Goal: Information Seeking & Learning: Learn about a topic

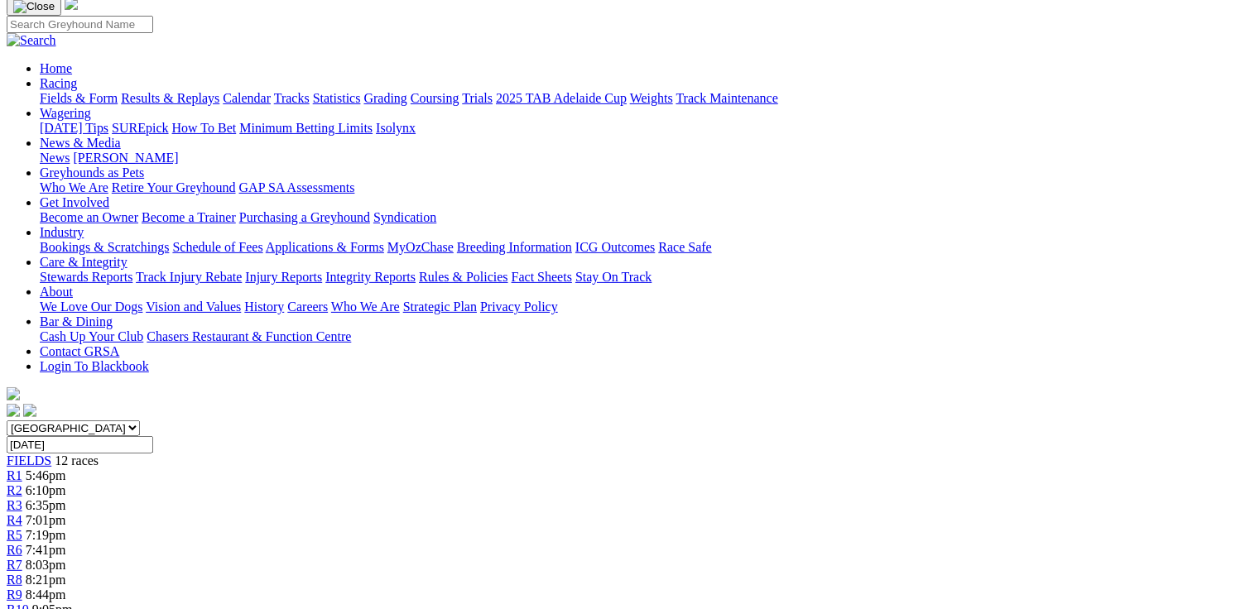
scroll to position [47, 0]
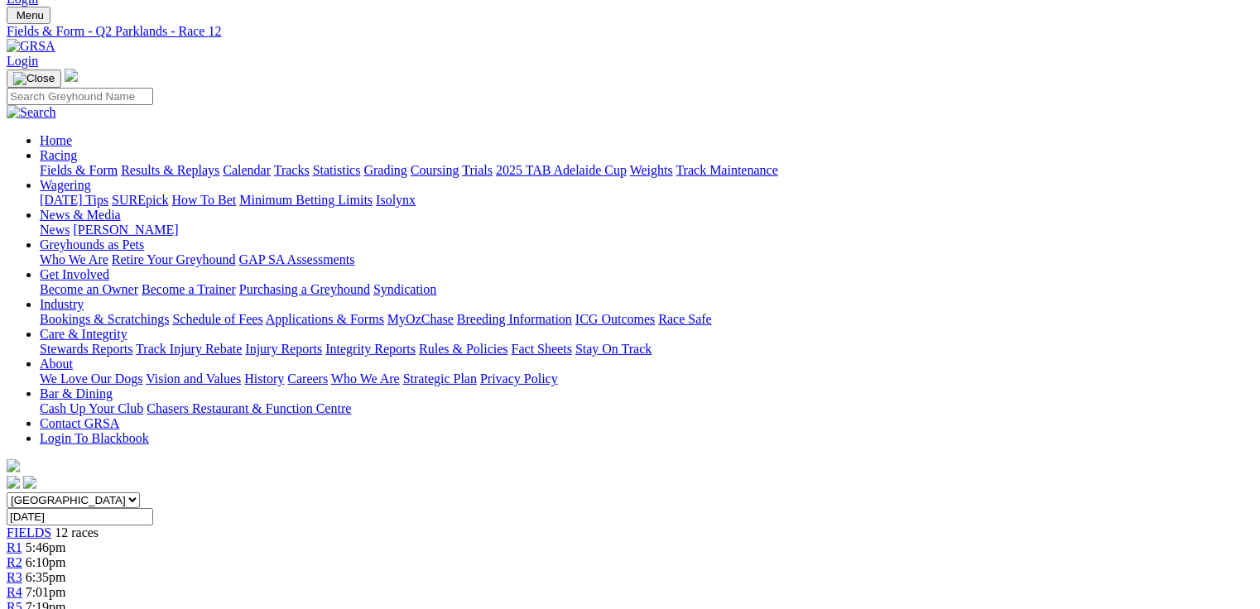
click at [76, 163] on link "Fields & Form" at bounding box center [79, 170] width 78 height 14
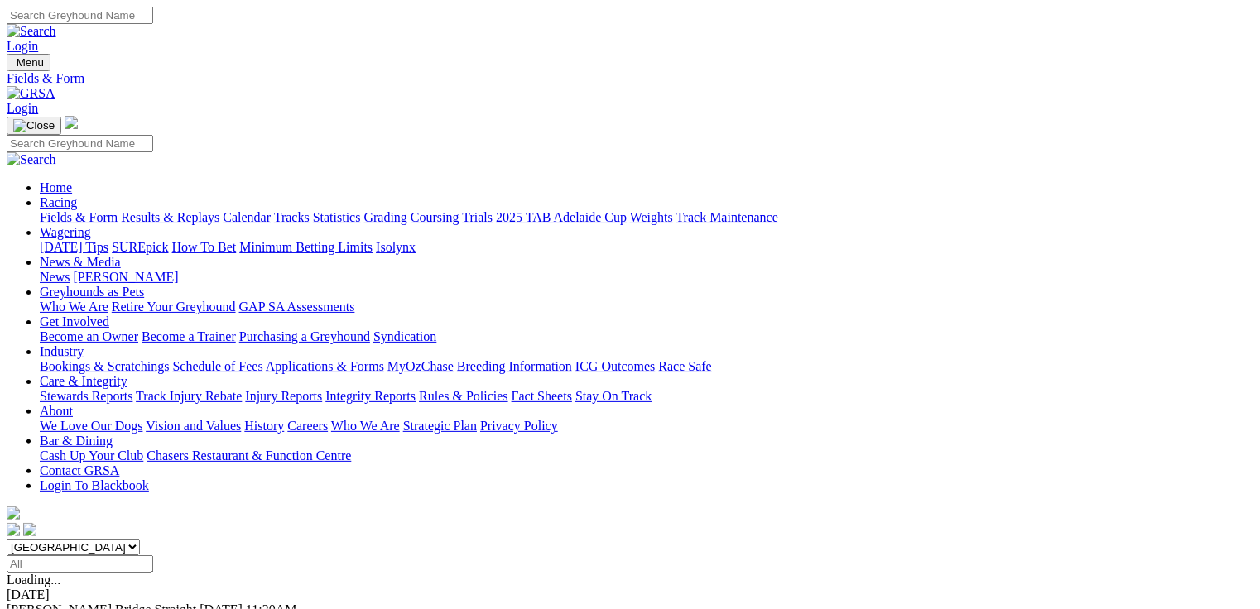
select select "QLD"
click at [112, 540] on select "South Australia New South Wales Northern Territory Queensland Tasmania Victoria…" at bounding box center [73, 548] width 133 height 16
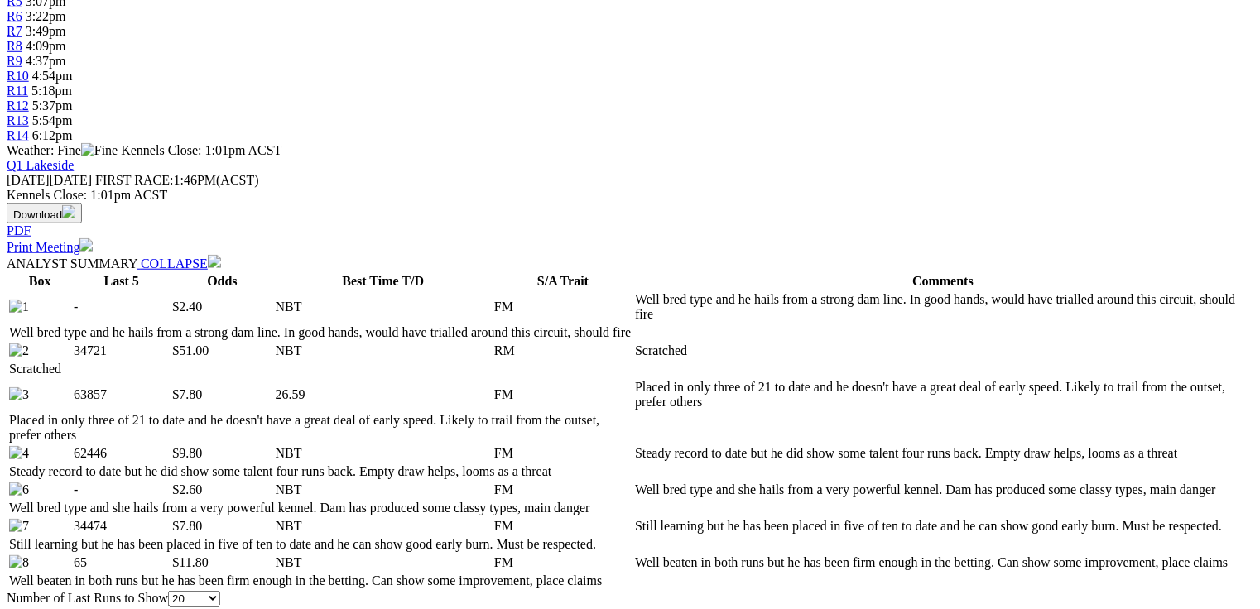
scroll to position [662, 0]
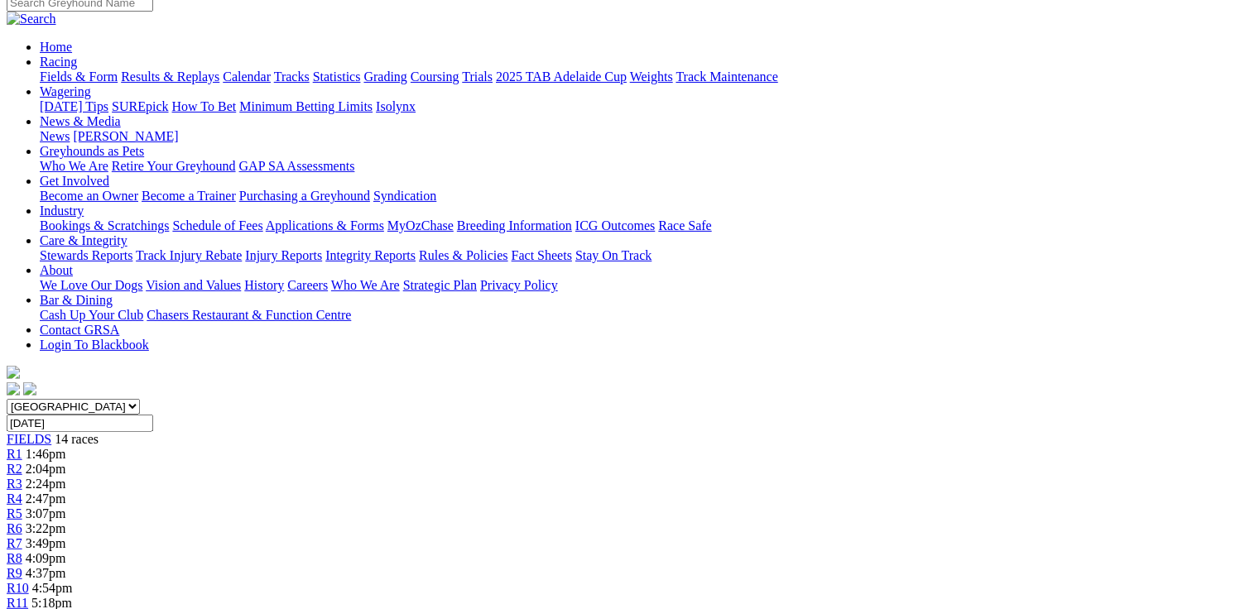
scroll to position [0, 0]
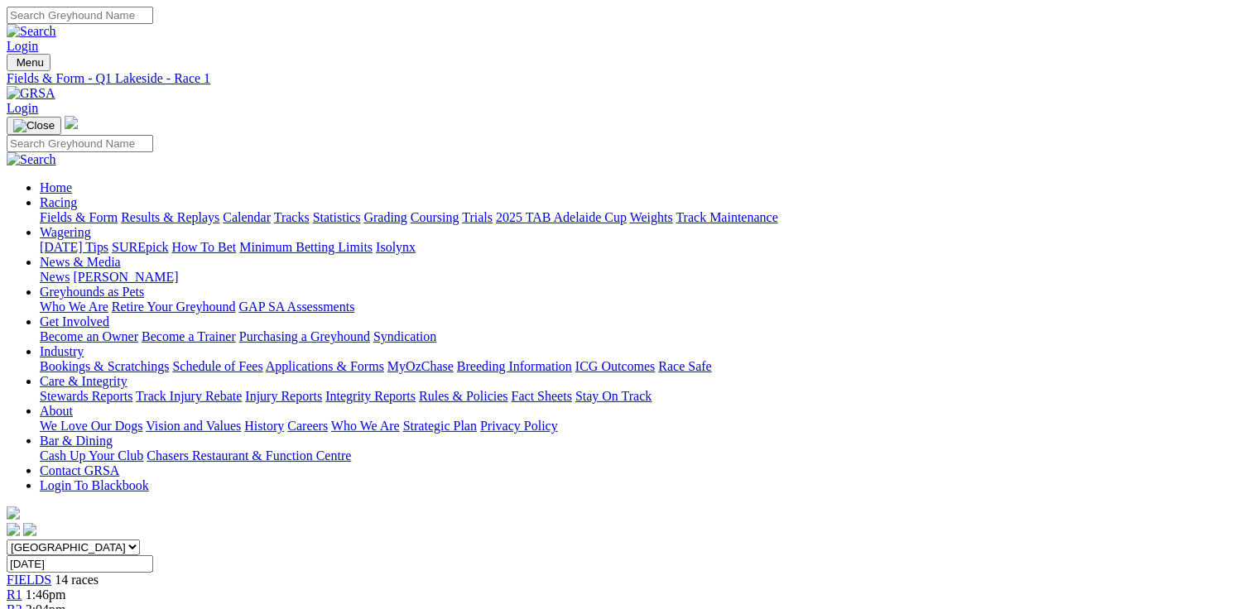
click at [283, 603] on div "R2 2:04pm" at bounding box center [630, 610] width 1247 height 15
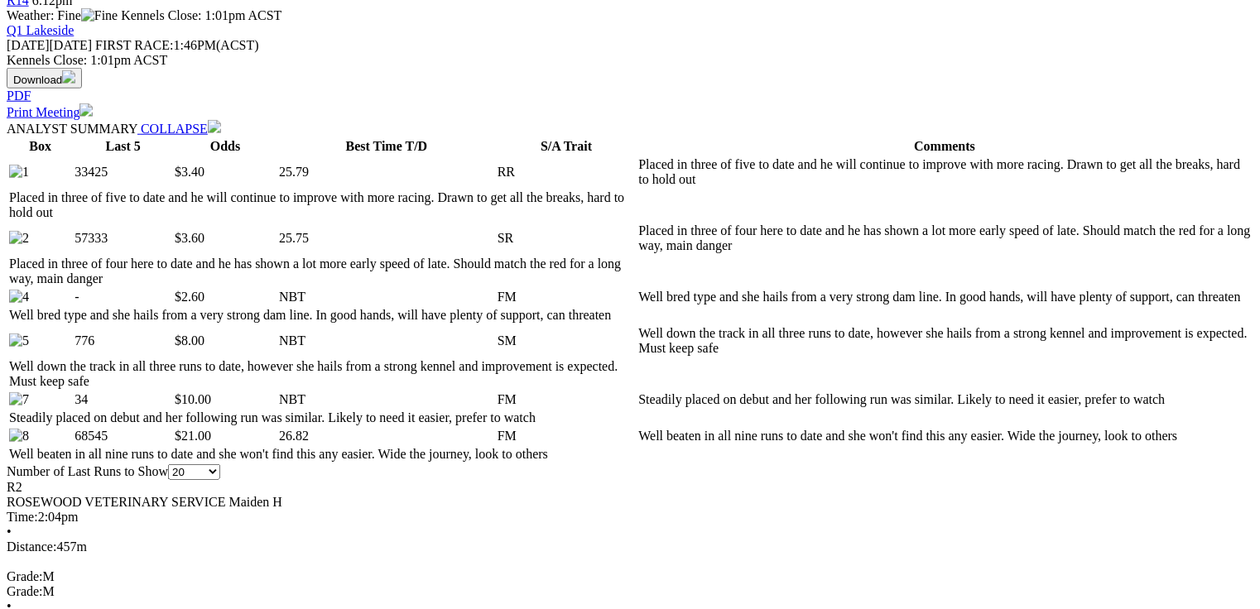
scroll to position [795, 0]
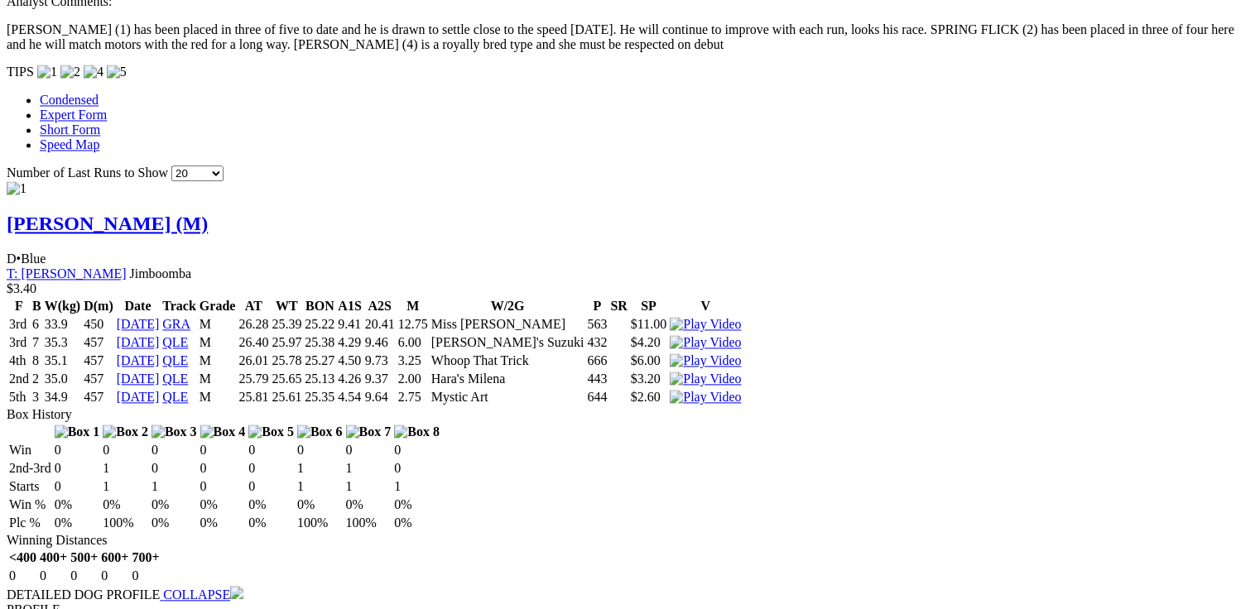
scroll to position [1523, 0]
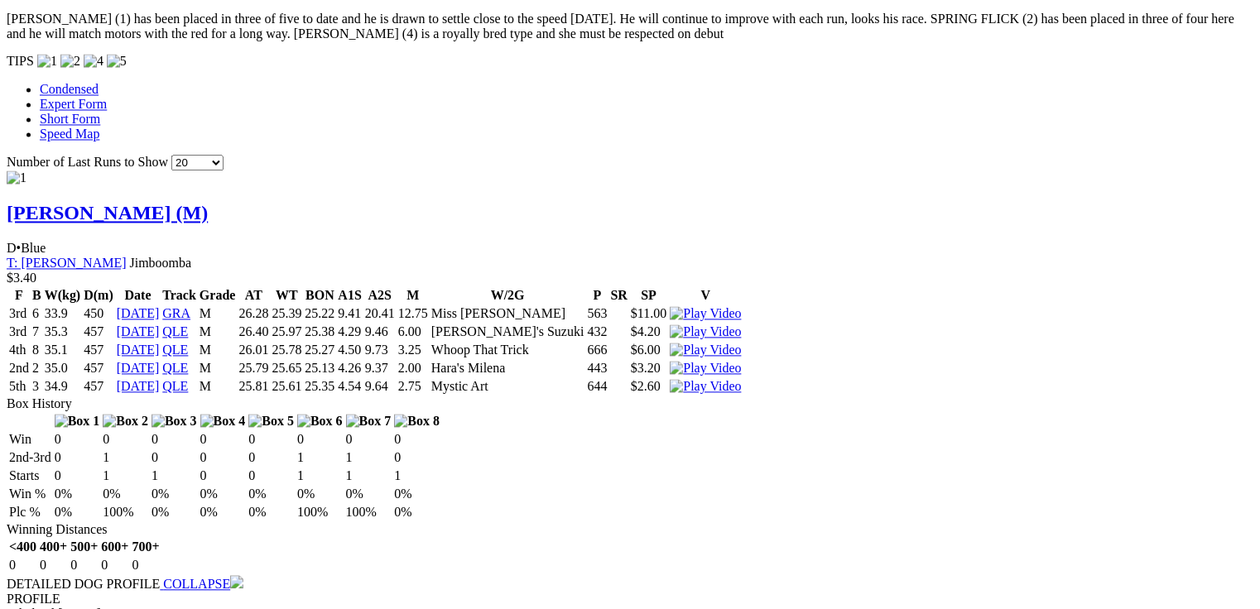
drag, startPoint x: 527, startPoint y: 366, endPoint x: 553, endPoint y: 370, distance: 26.8
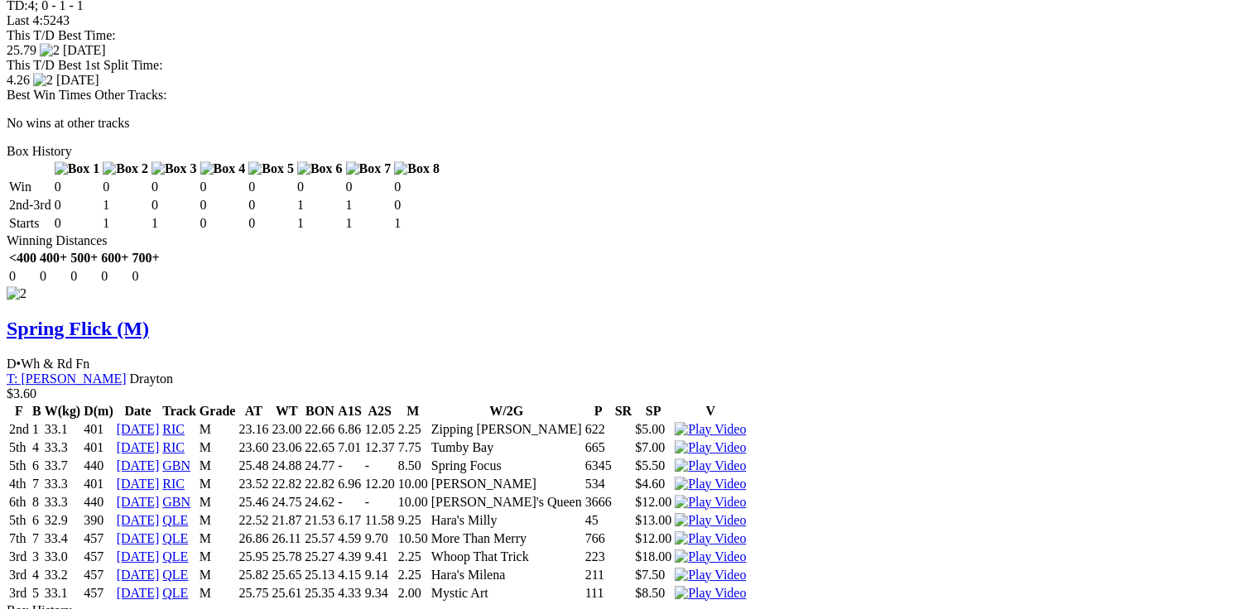
scroll to position [0, 0]
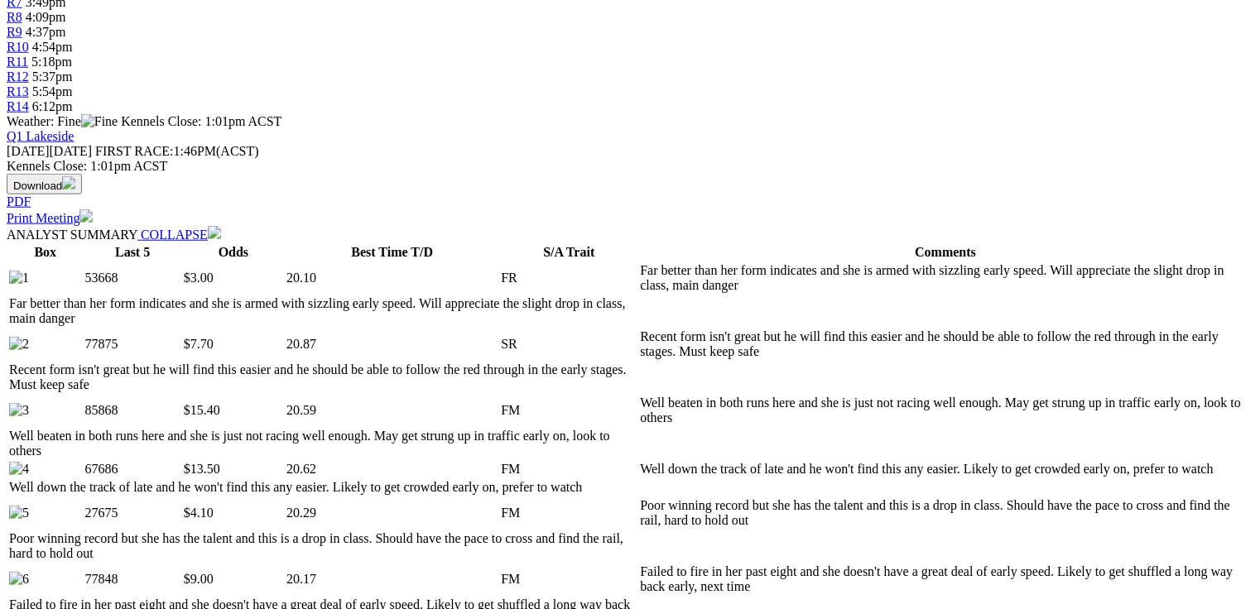
scroll to position [729, 0]
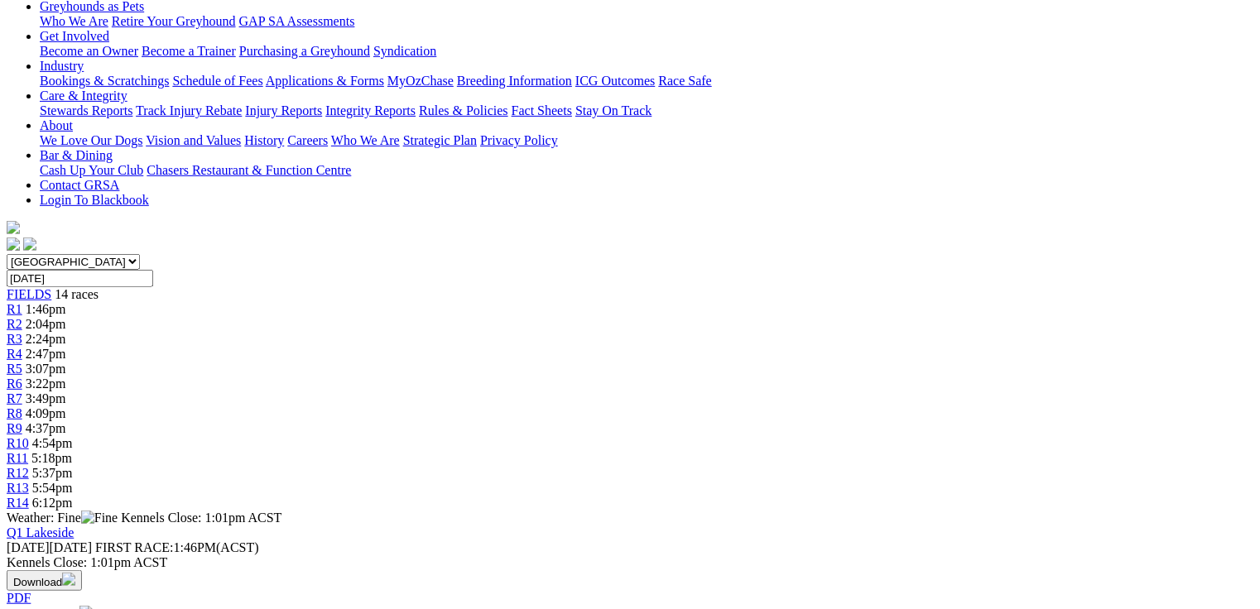
scroll to position [0, 0]
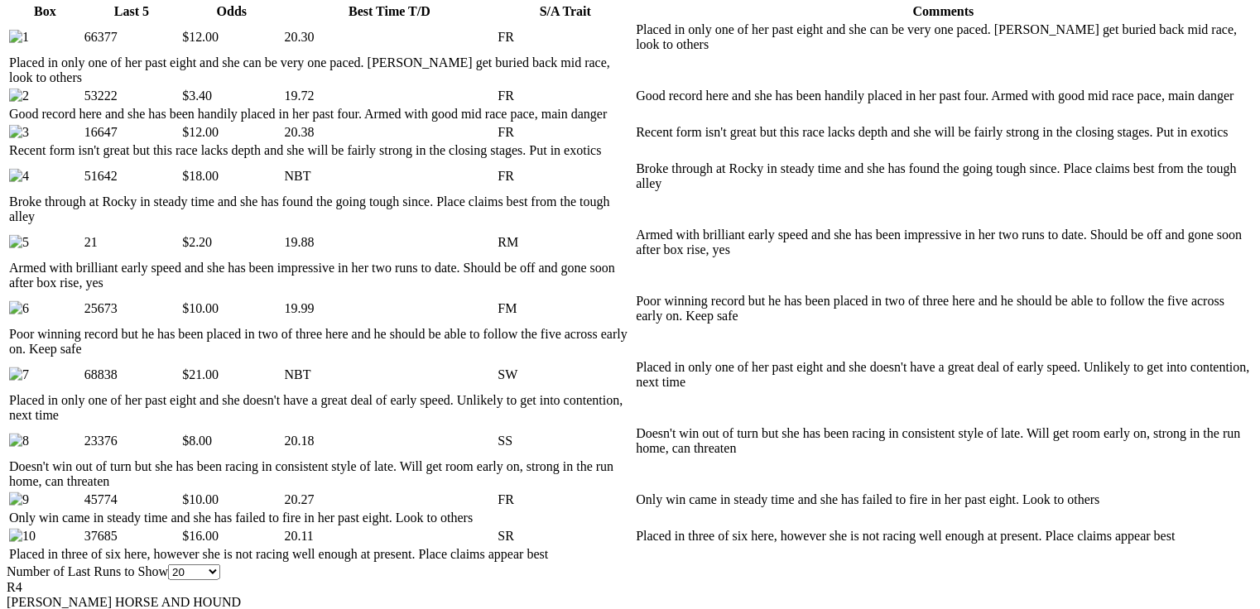
scroll to position [1258, 0]
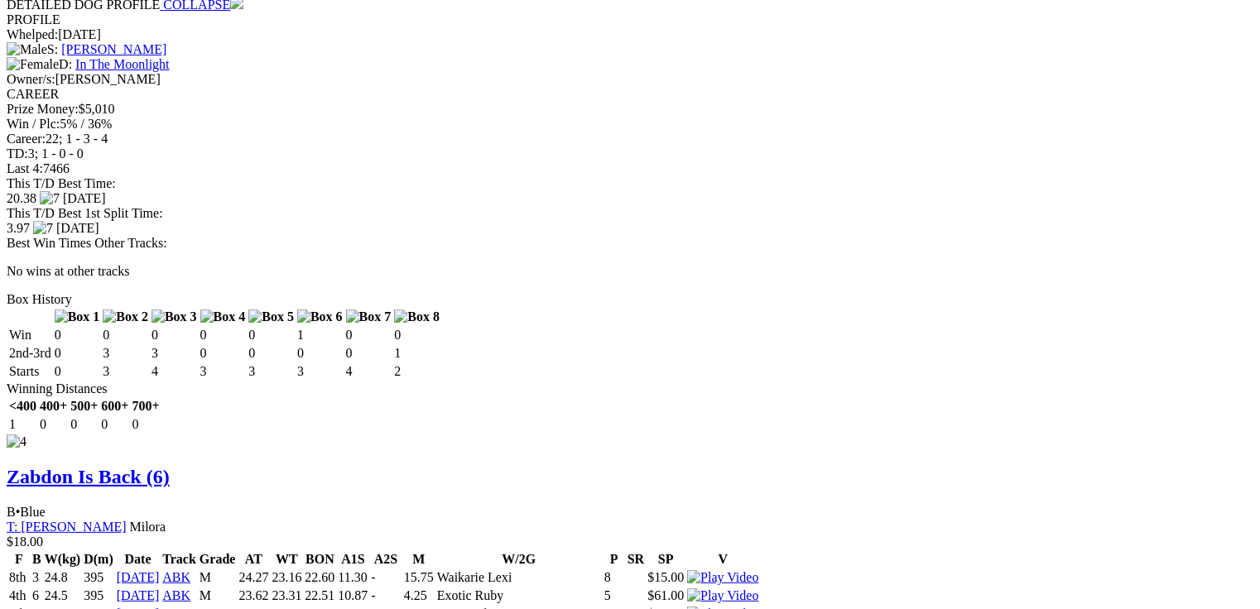
scroll to position [0, 0]
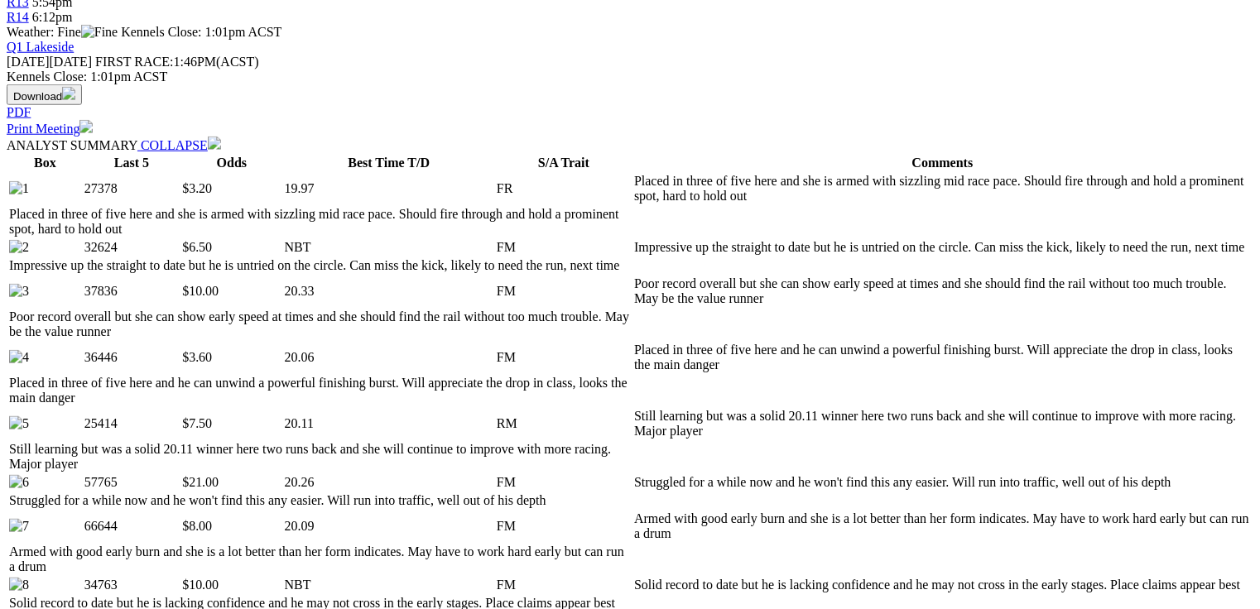
scroll to position [795, 0]
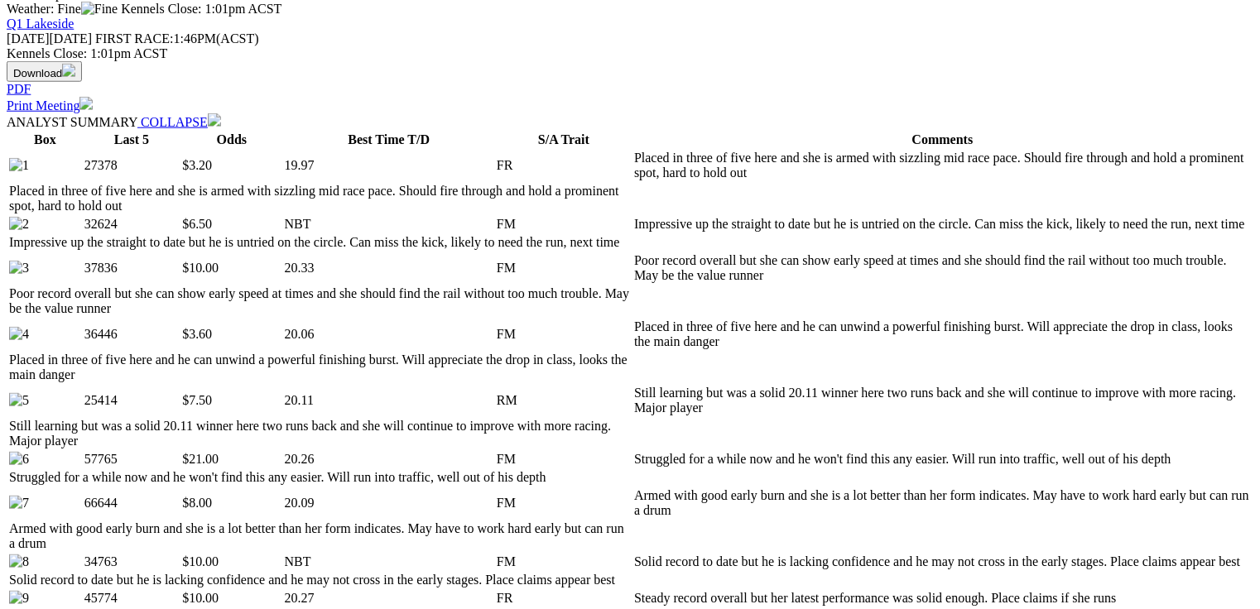
drag, startPoint x: 416, startPoint y: 298, endPoint x: 426, endPoint y: 298, distance: 10.8
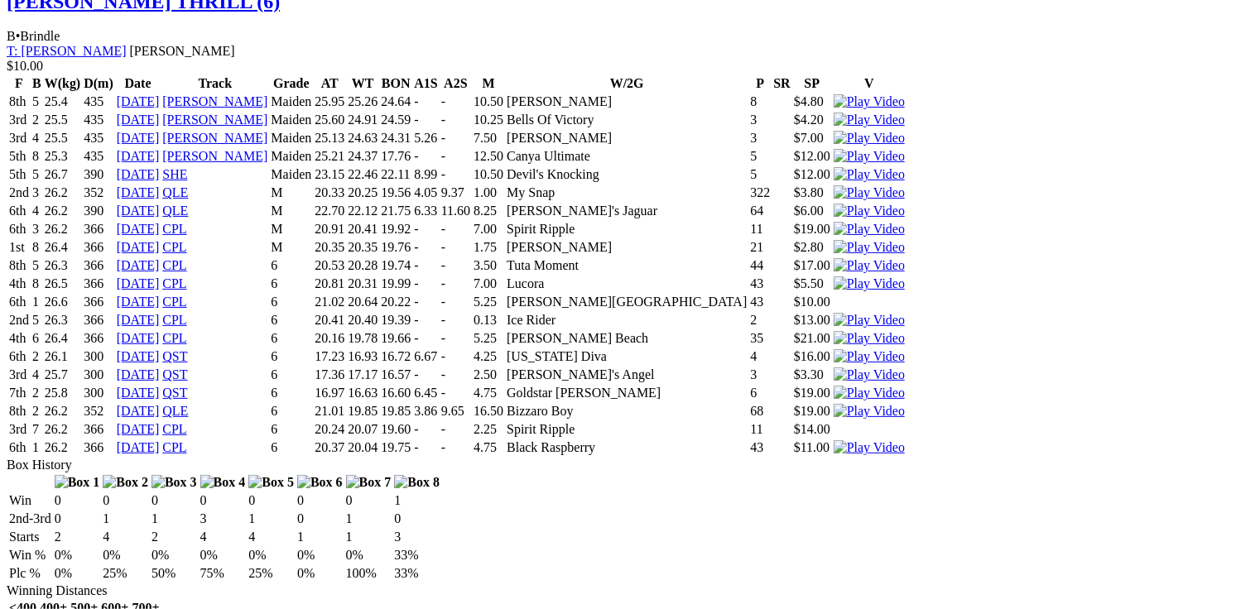
scroll to position [0, 0]
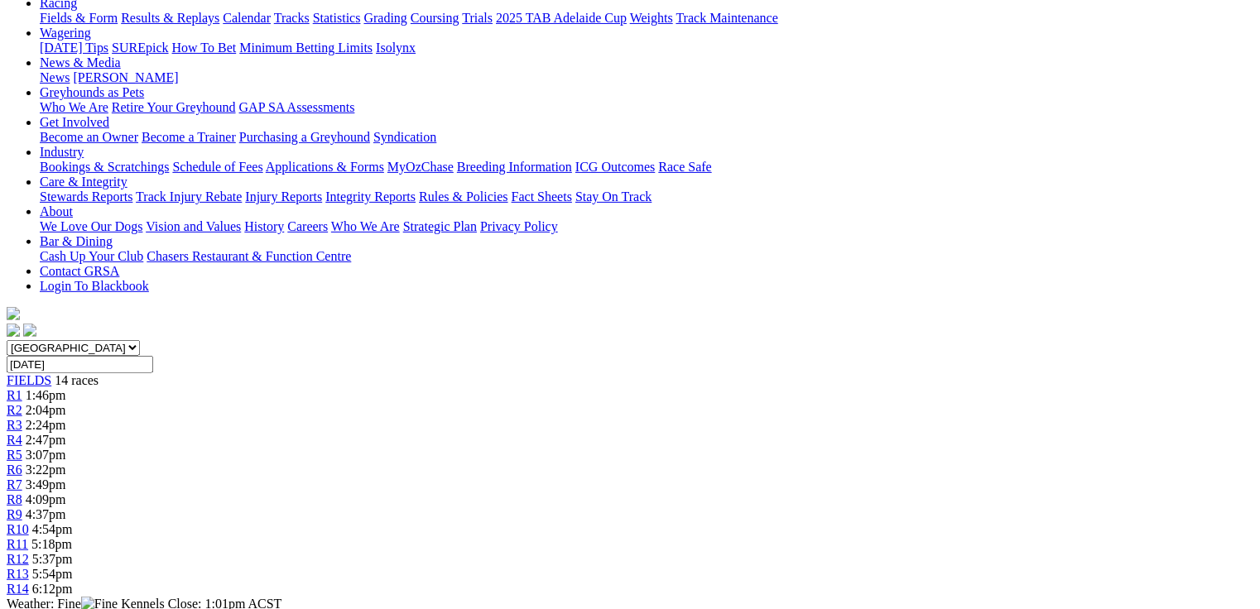
scroll to position [193, 0]
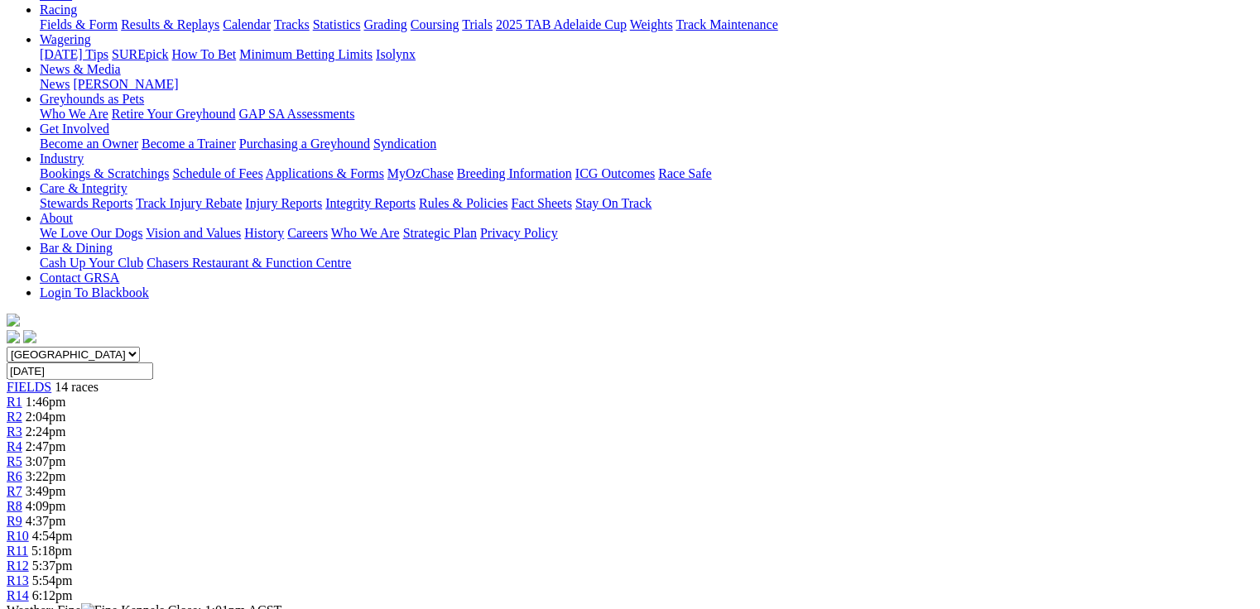
click at [66, 484] on span "3:49pm" at bounding box center [46, 491] width 41 height 14
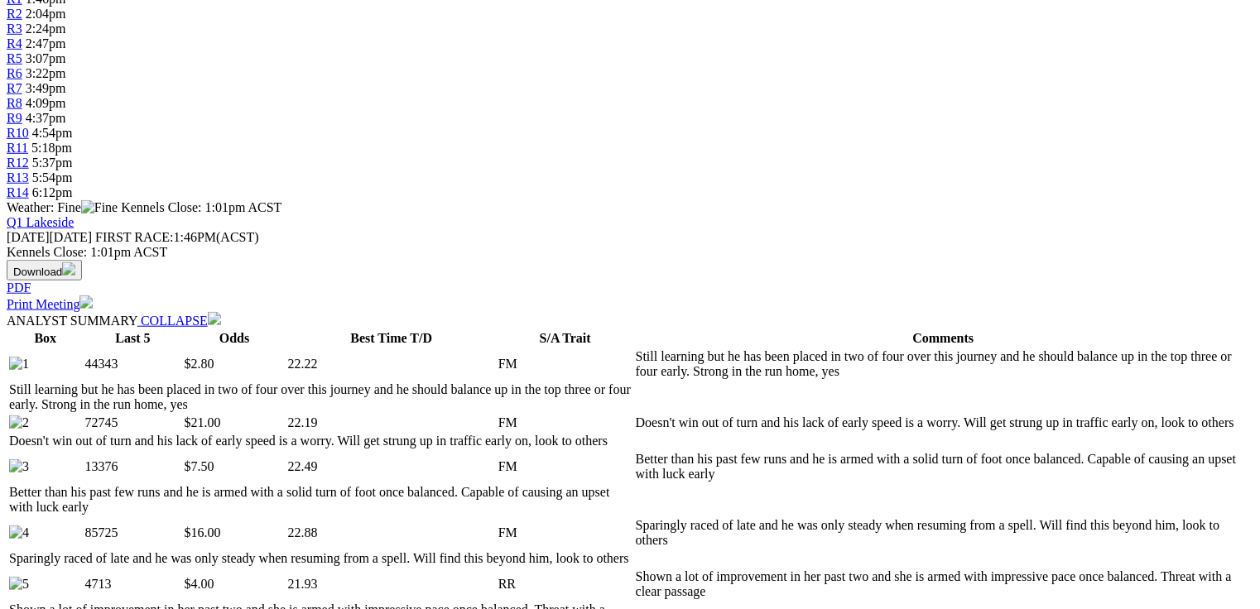
scroll to position [795, 0]
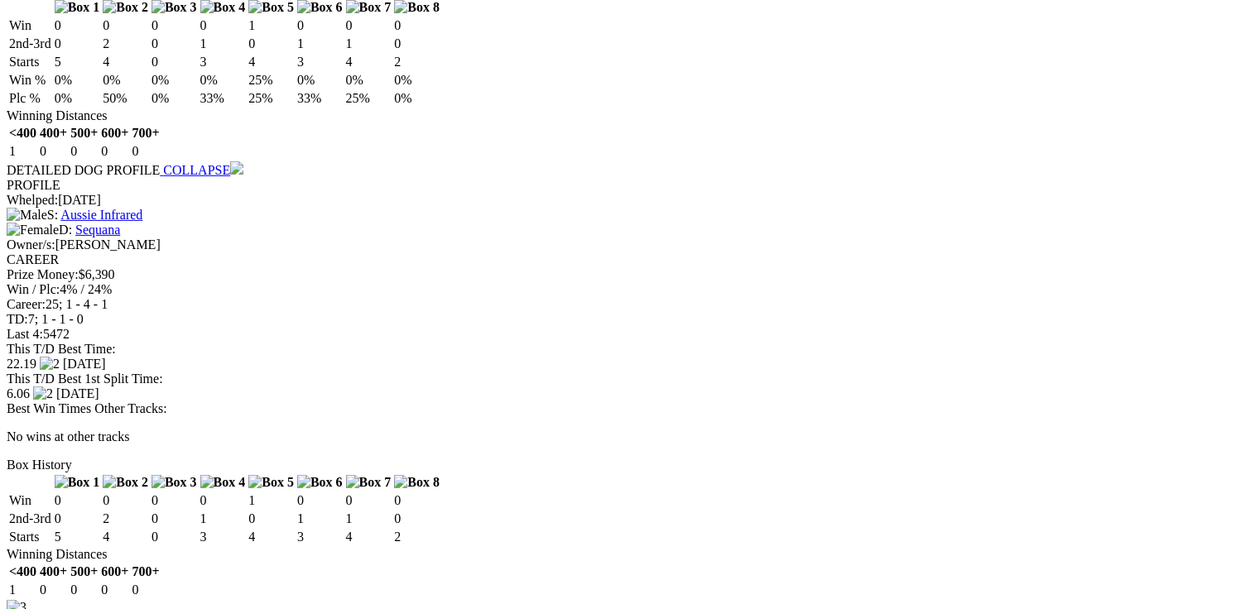
scroll to position [0, 0]
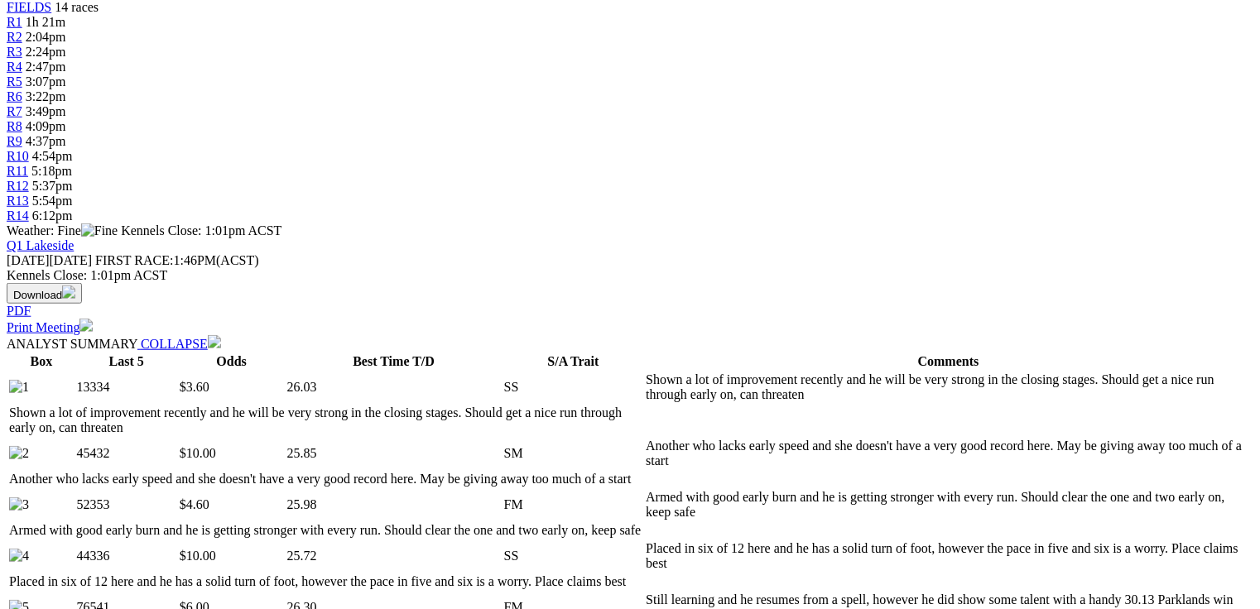
scroll to position [596, 0]
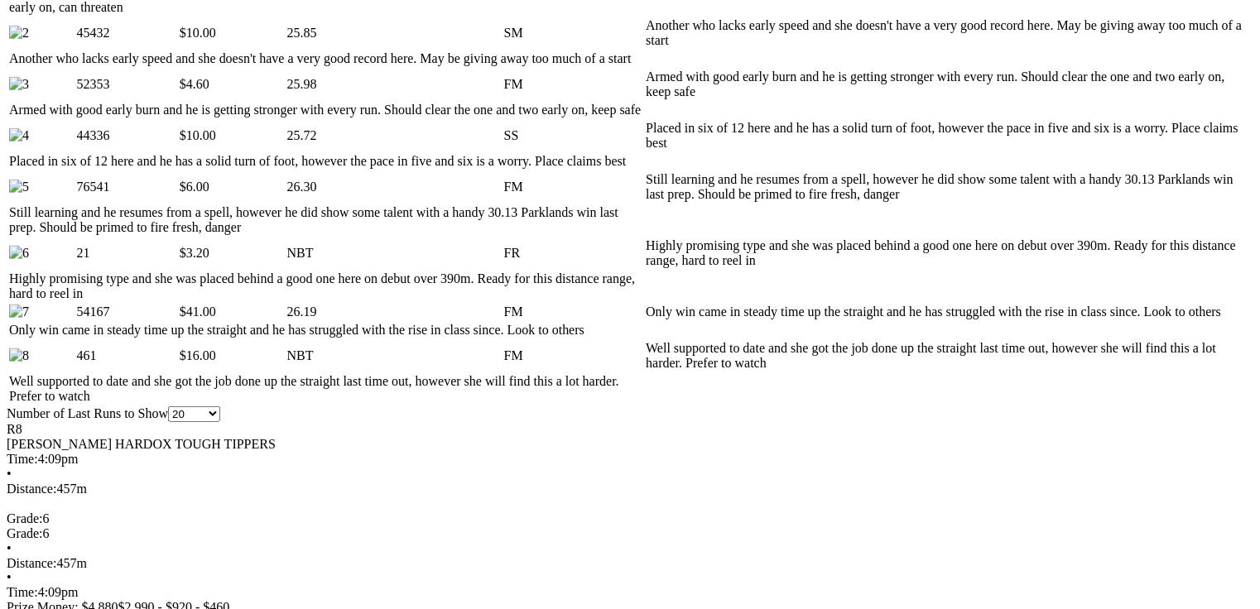
scroll to position [1060, 0]
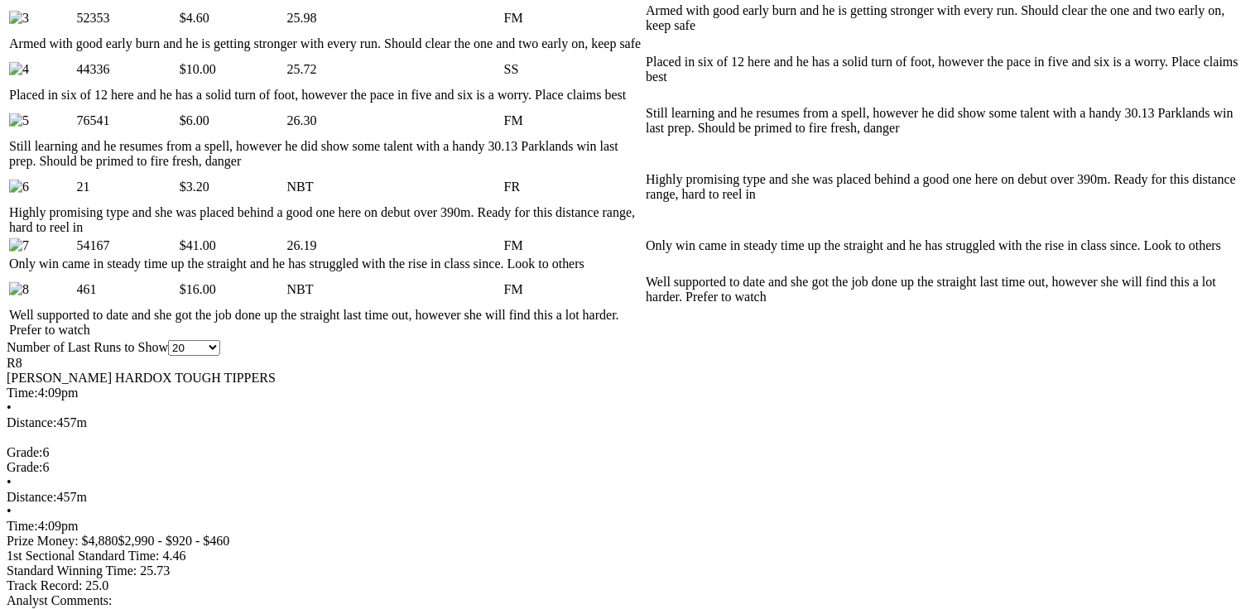
drag, startPoint x: 377, startPoint y: 408, endPoint x: 407, endPoint y: 411, distance: 30.8
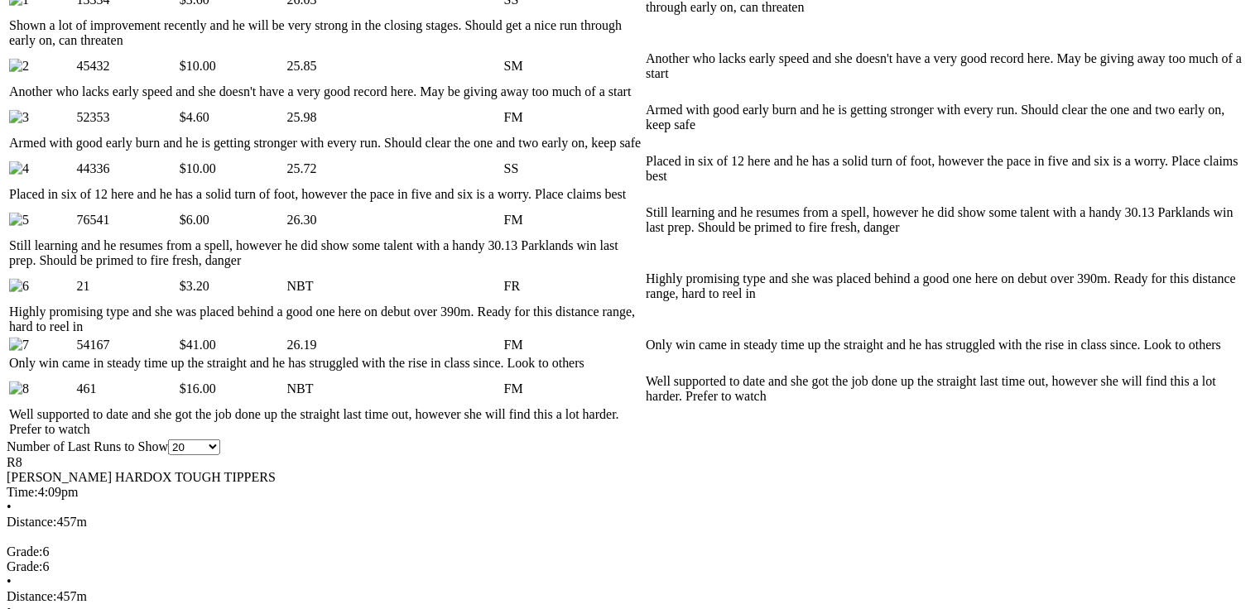
scroll to position [0, 0]
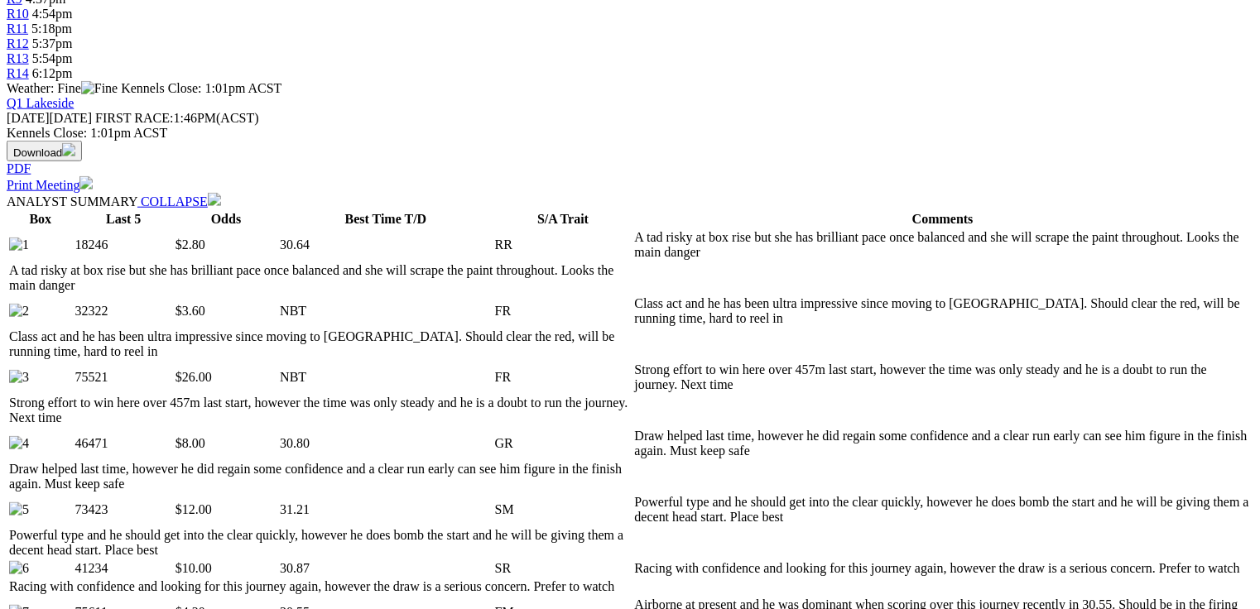
scroll to position [795, 0]
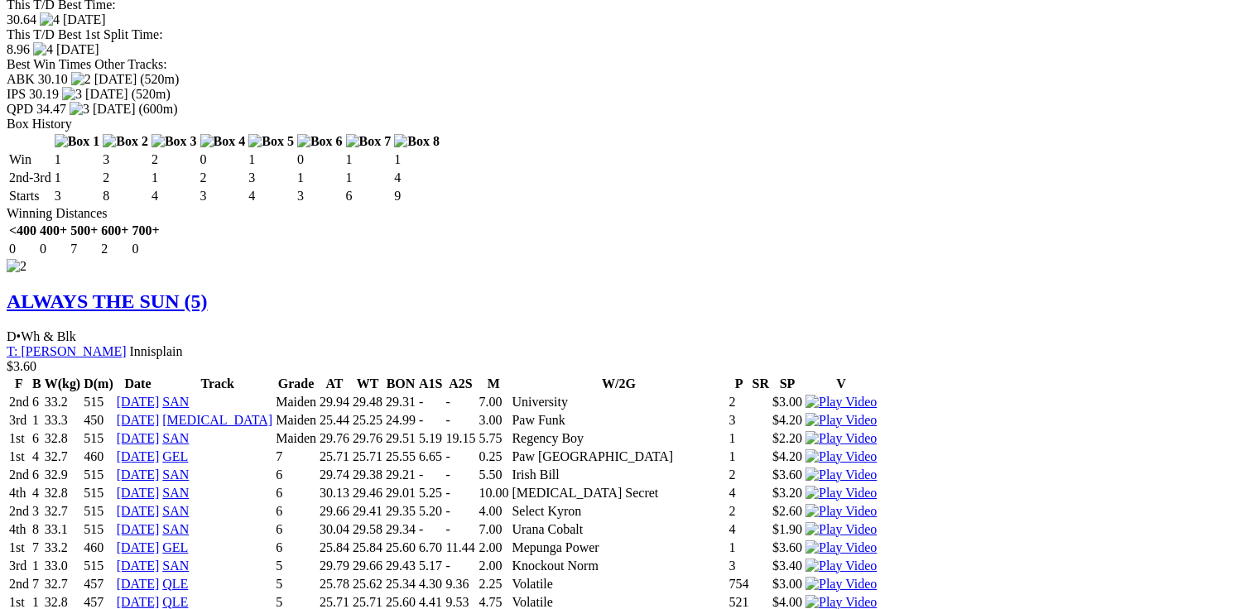
scroll to position [2782, 0]
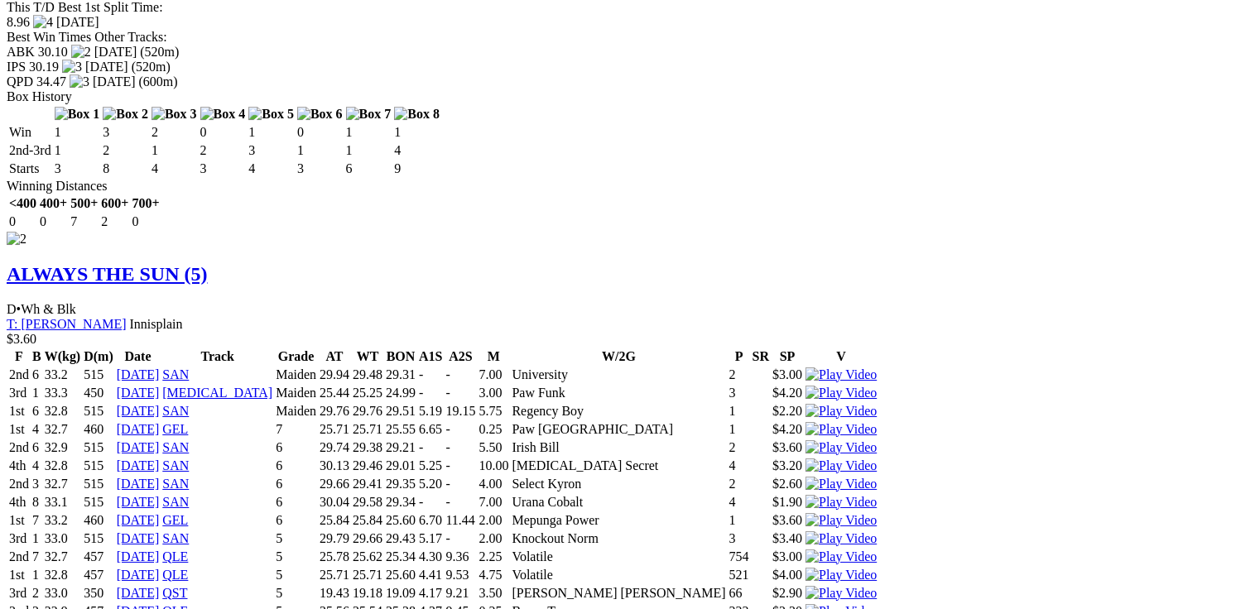
drag, startPoint x: 600, startPoint y: 427, endPoint x: 662, endPoint y: 425, distance: 62.1
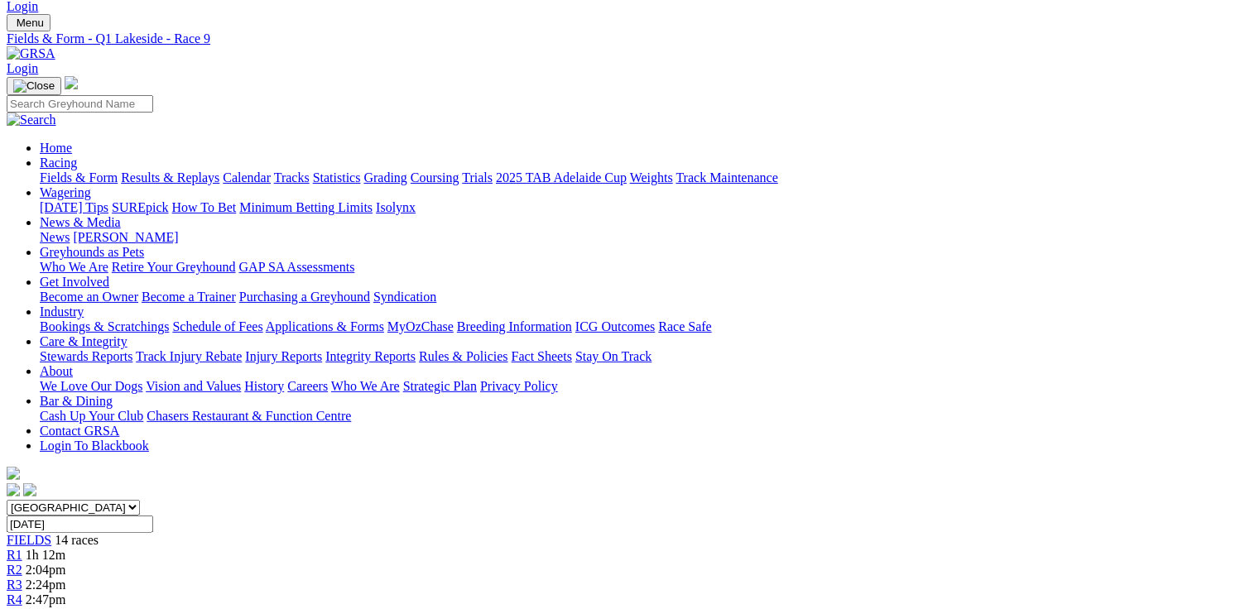
scroll to position [0, 0]
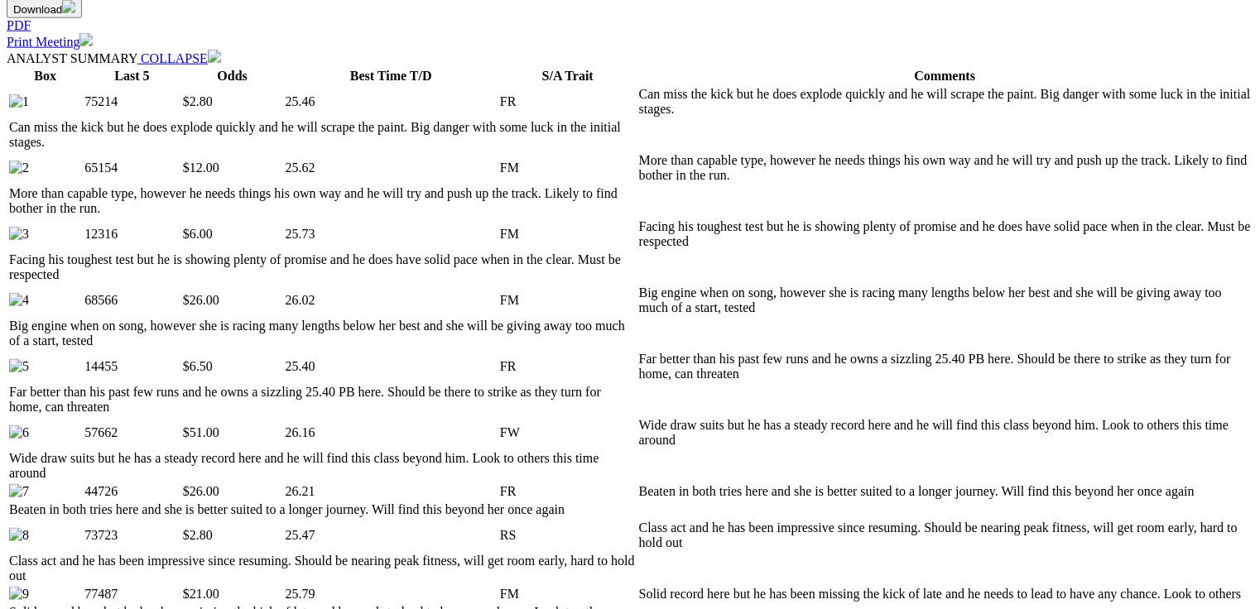
scroll to position [865, 0]
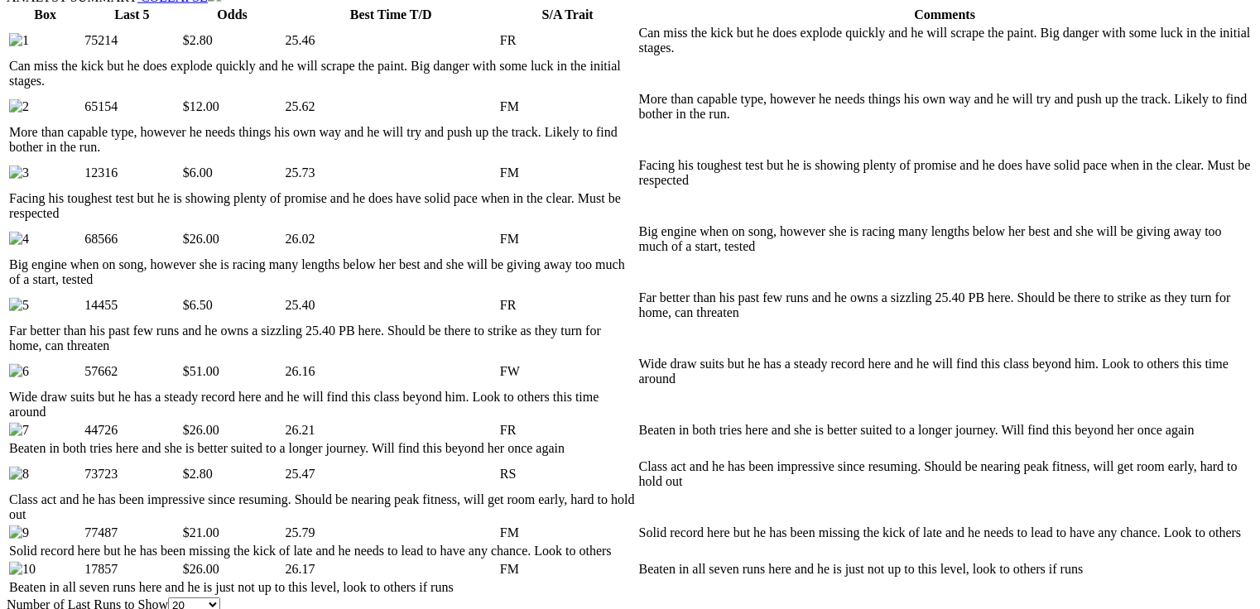
scroll to position [0, 0]
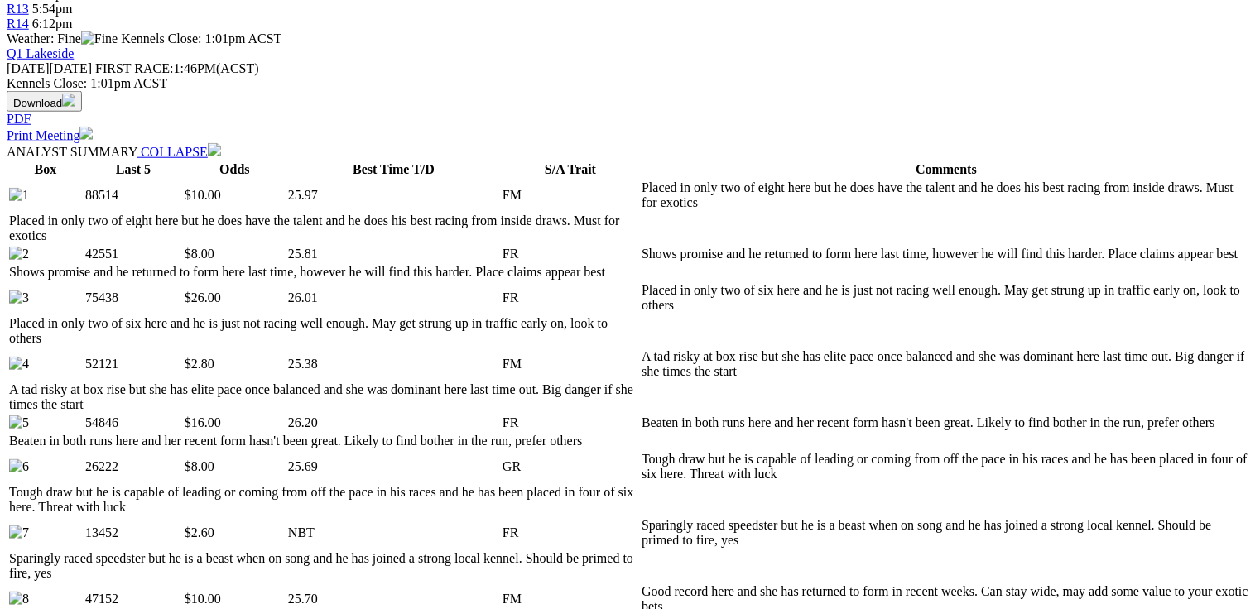
scroll to position [795, 0]
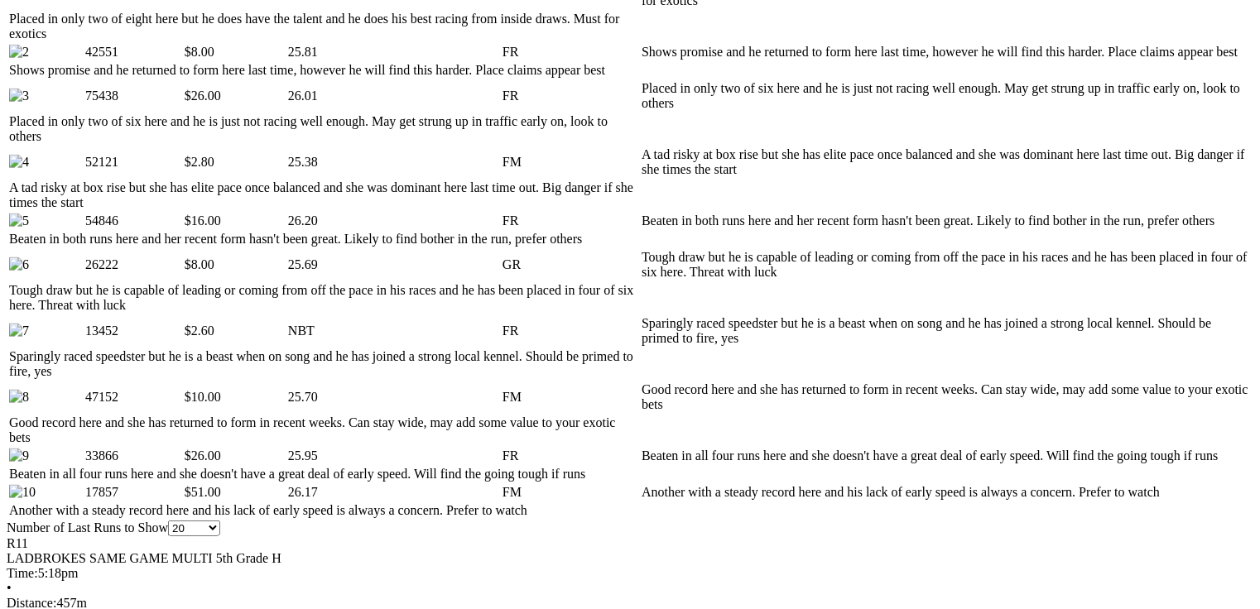
scroll to position [931, 0]
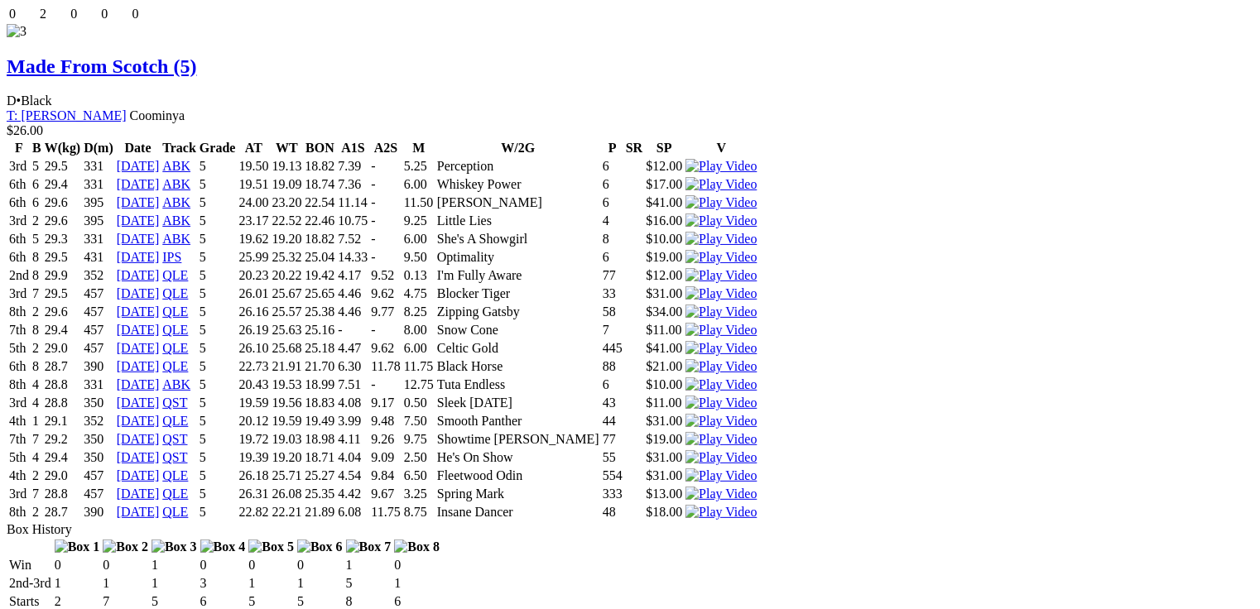
scroll to position [0, 0]
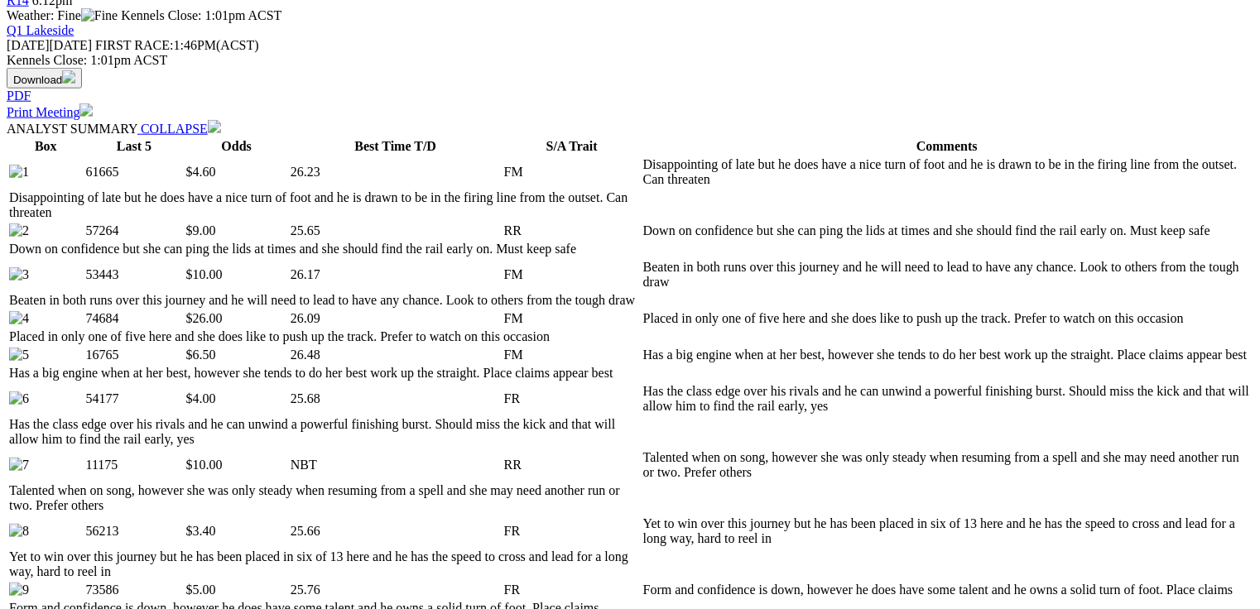
scroll to position [795, 0]
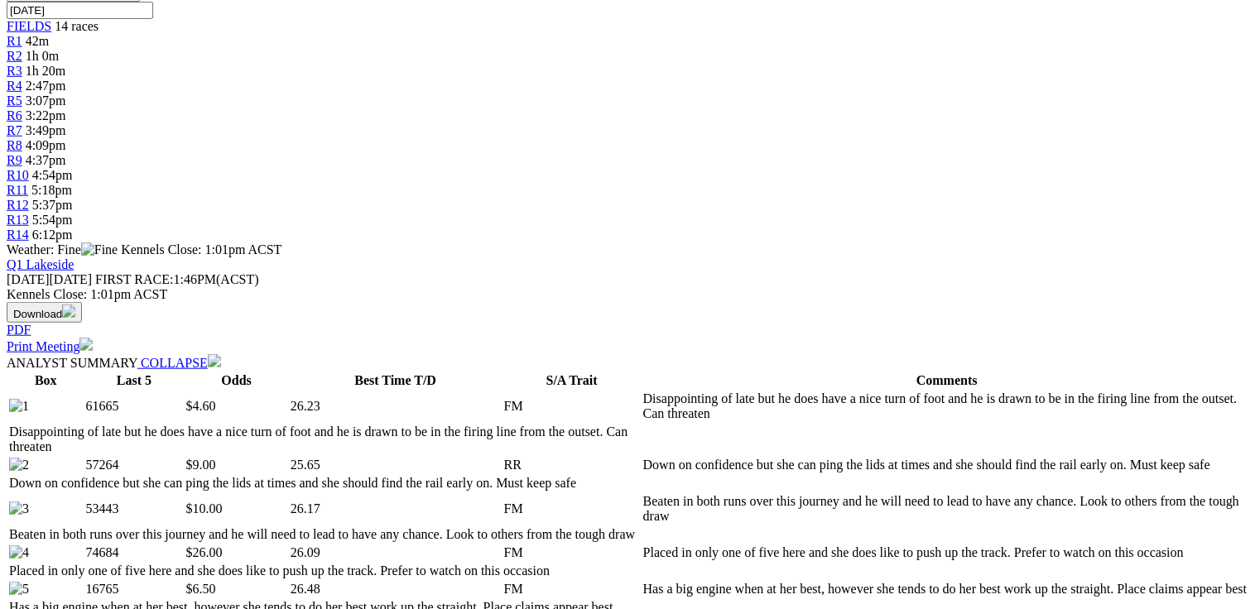
scroll to position [0, 0]
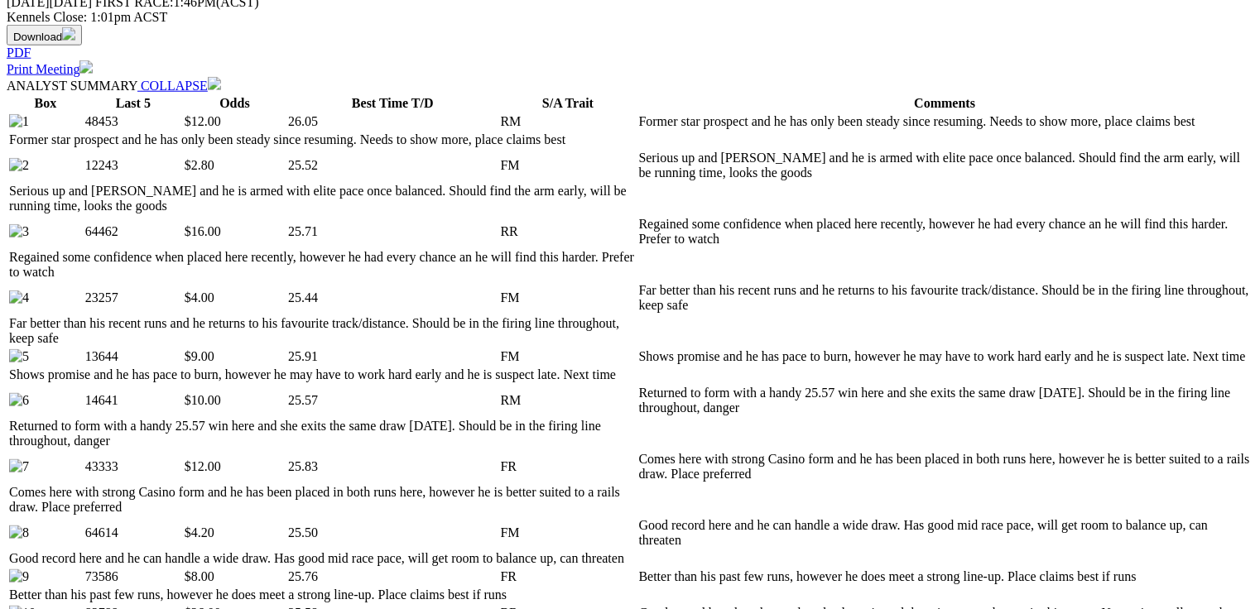
scroll to position [861, 0]
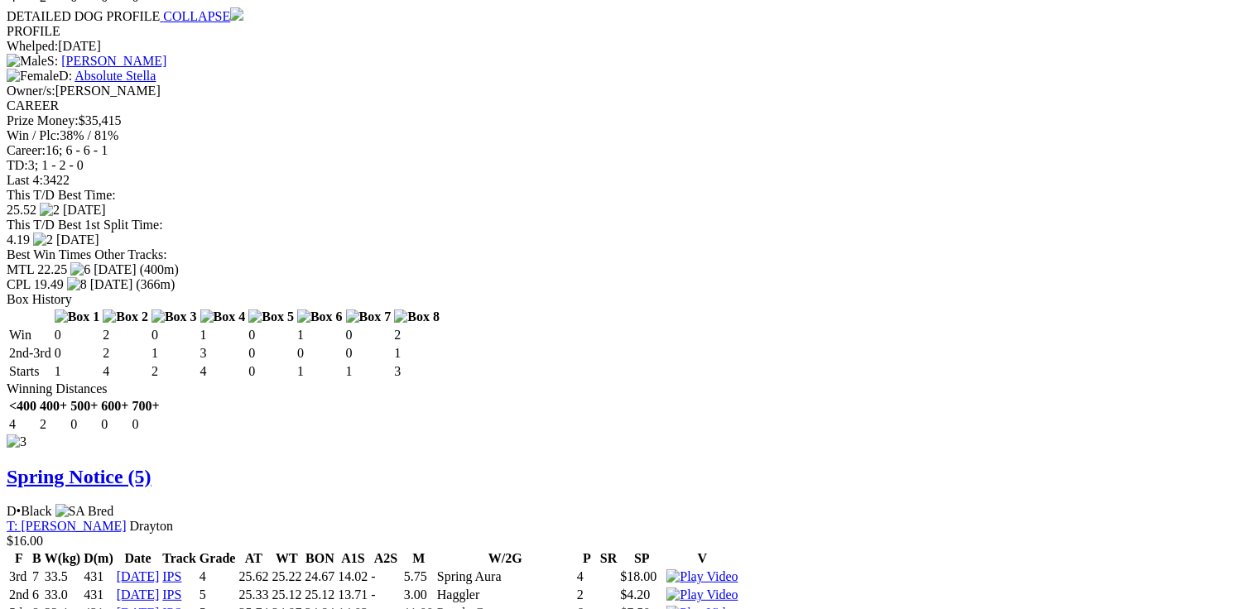
scroll to position [3643, 0]
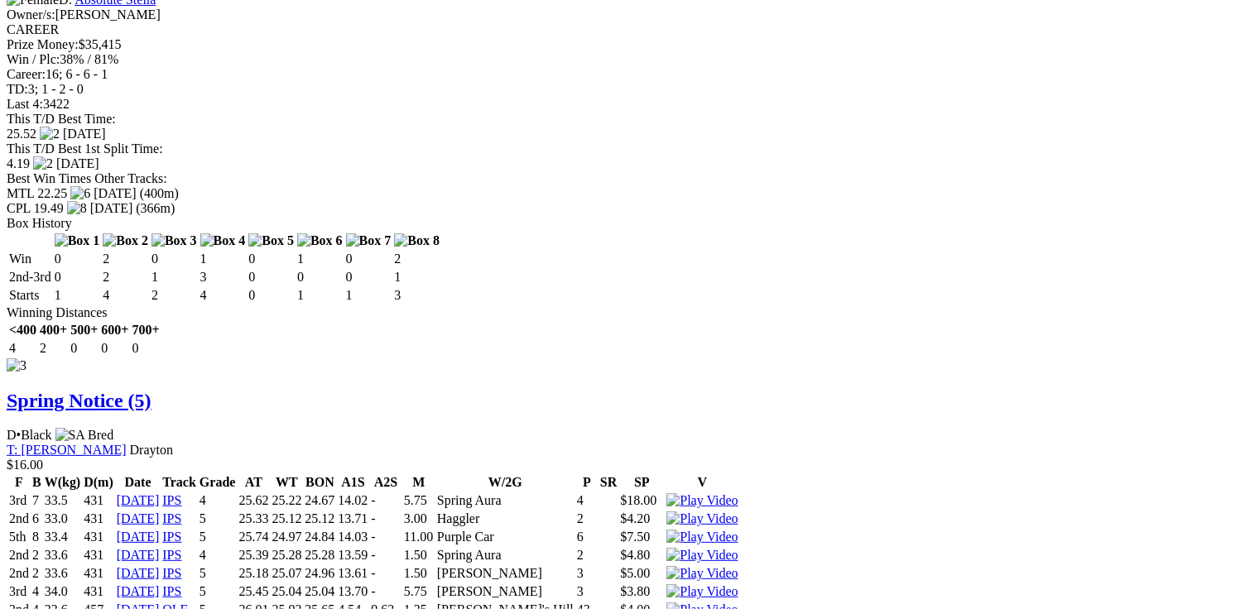
drag, startPoint x: 596, startPoint y: 482, endPoint x: 662, endPoint y: 480, distance: 66.2
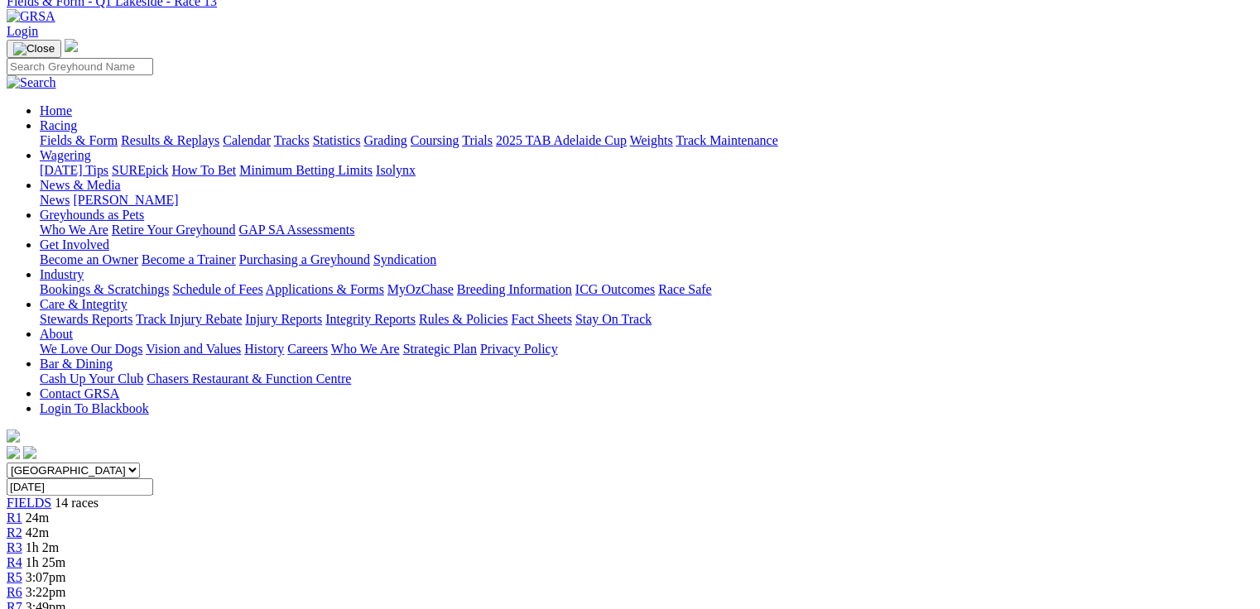
scroll to position [63, 0]
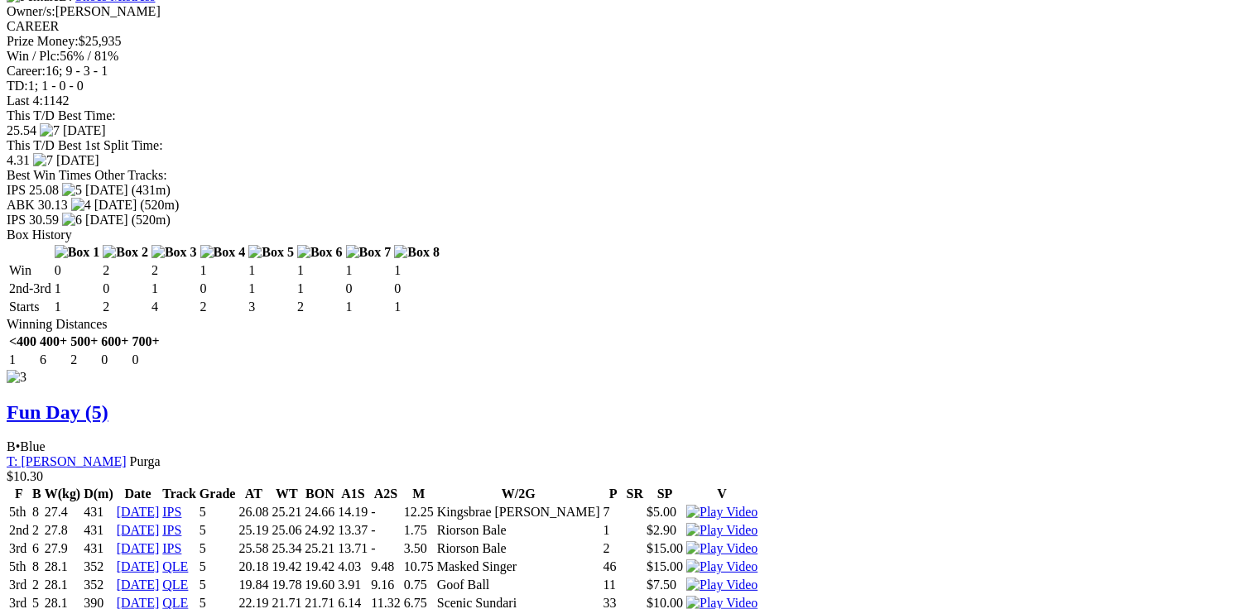
scroll to position [3729, 0]
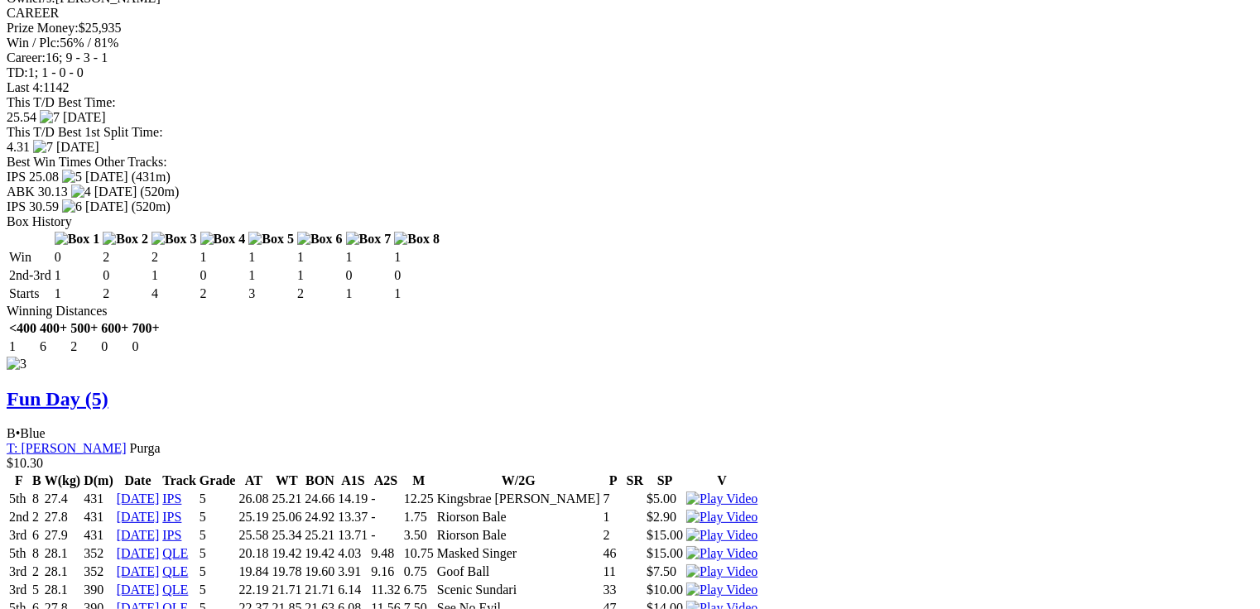
drag, startPoint x: 1111, startPoint y: 385, endPoint x: 1063, endPoint y: 411, distance: 54.8
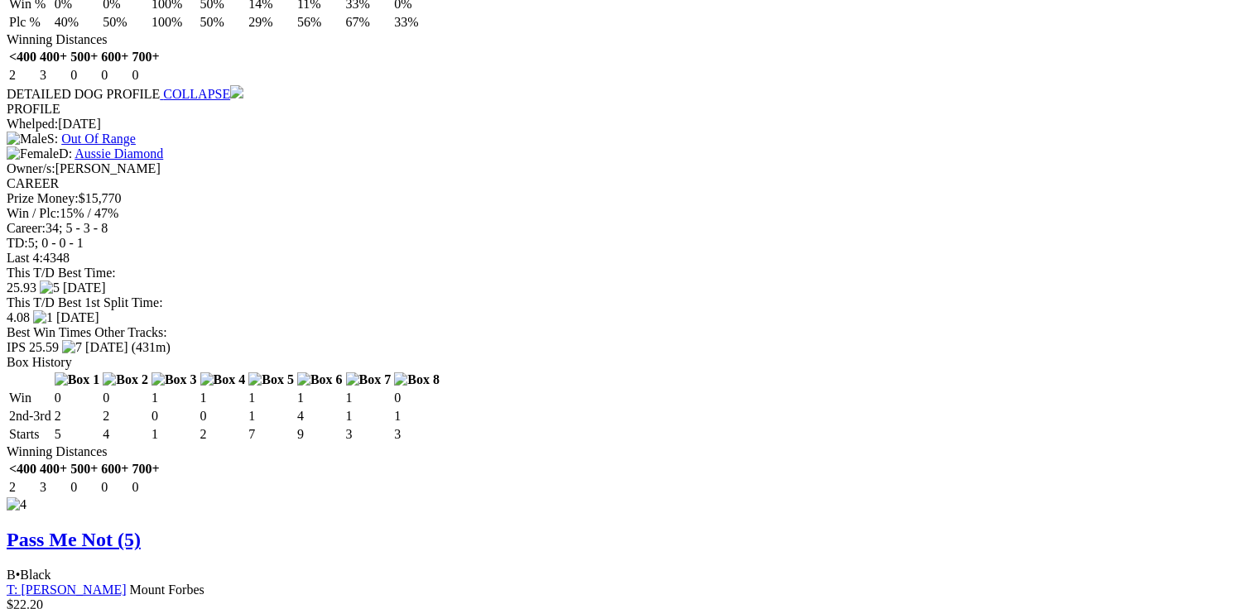
scroll to position [4744, 0]
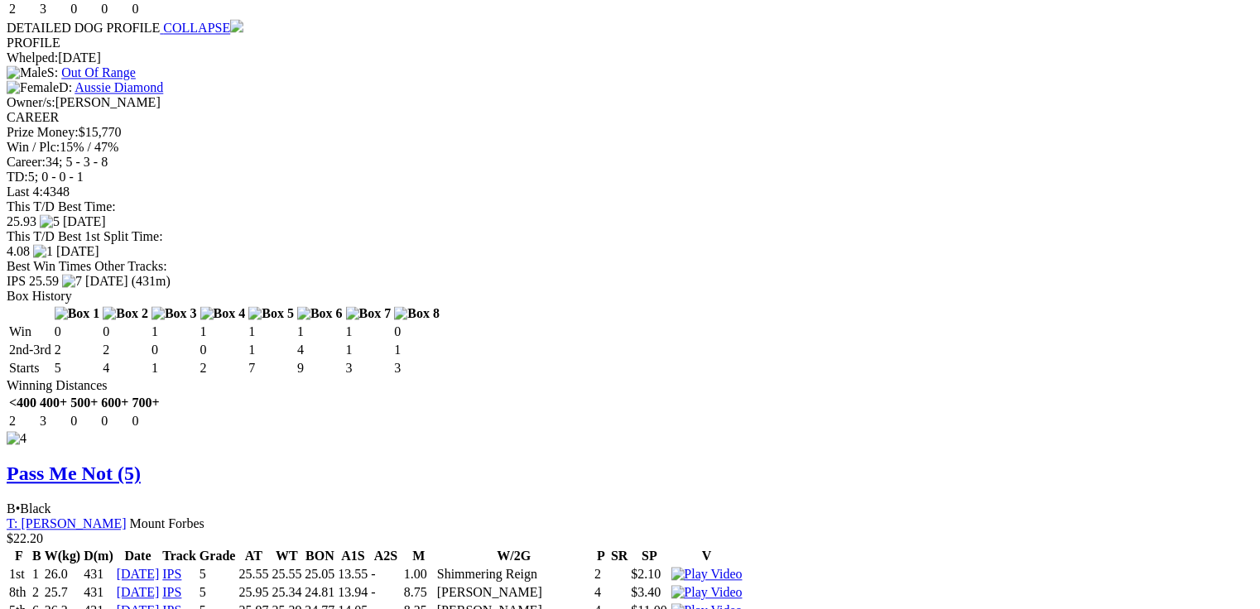
drag, startPoint x: 525, startPoint y: 507, endPoint x: 563, endPoint y: 513, distance: 38.7
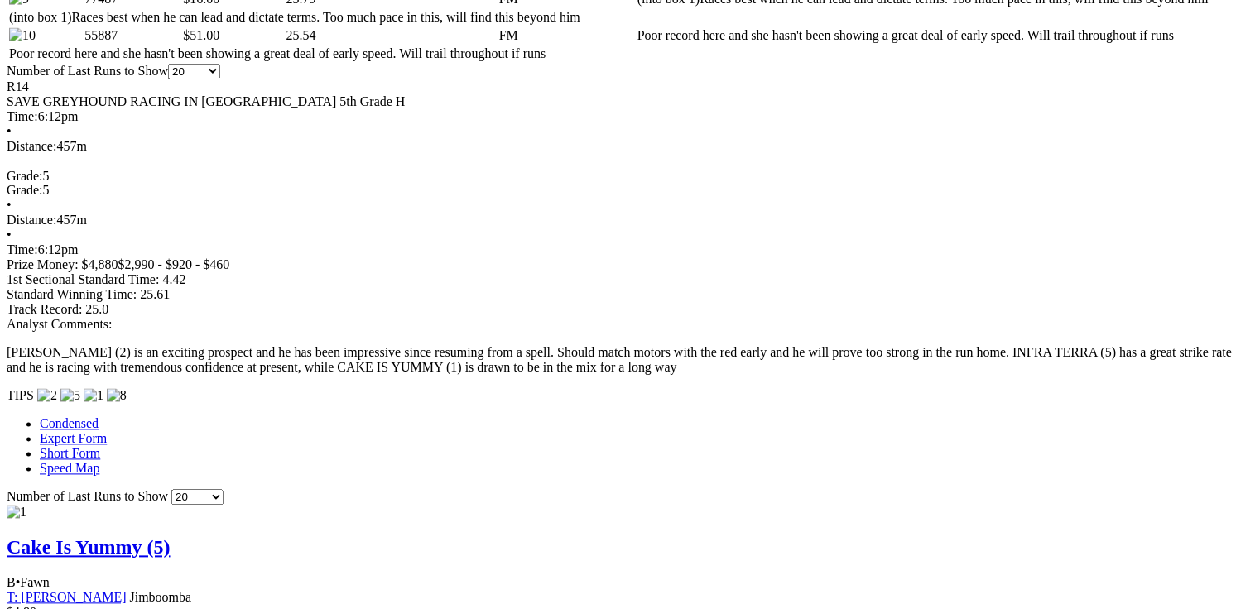
scroll to position [1422, 0]
